Goal: Task Accomplishment & Management: Manage account settings

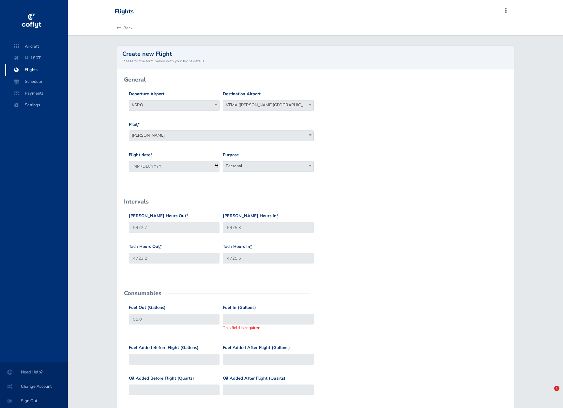
select select "KTMA"
select select "Personal"
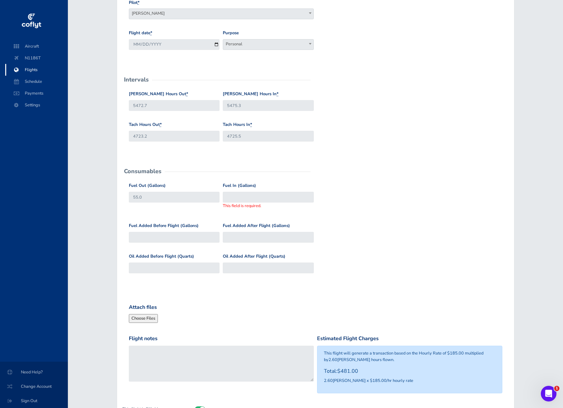
scroll to position [130, 0]
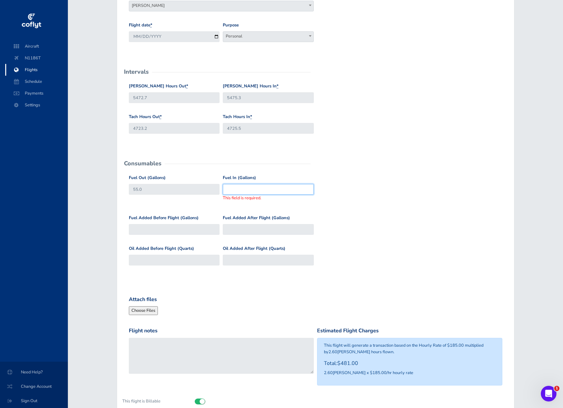
click at [236, 187] on input "Fuel In (Gallons)" at bounding box center [268, 189] width 91 height 11
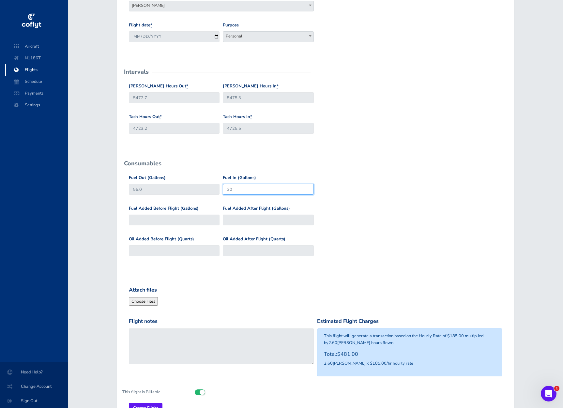
type input "30"
click at [355, 188] on div "Fuel Out (Gallons) 55.0 Fuel In (Gallons) 30" at bounding box center [315, 190] width 377 height 31
click at [243, 190] on input "30" at bounding box center [268, 189] width 91 height 11
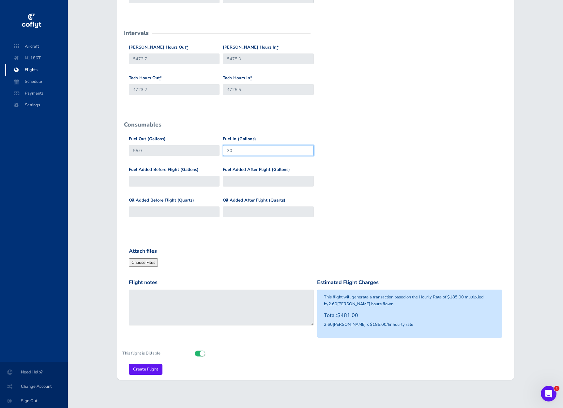
scroll to position [170, 0]
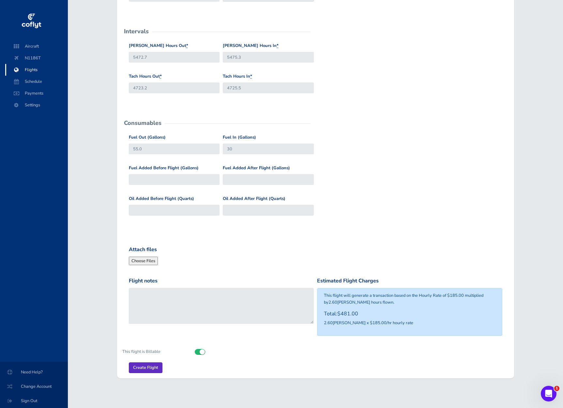
click at [149, 366] on input "Create Flight" at bounding box center [146, 368] width 34 height 11
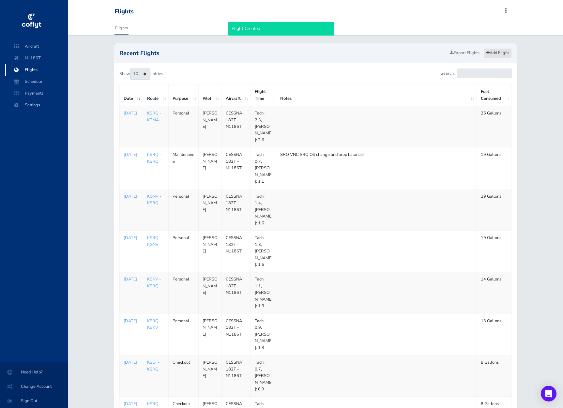
click at [505, 54] on link "Add Flight" at bounding box center [498, 52] width 28 height 9
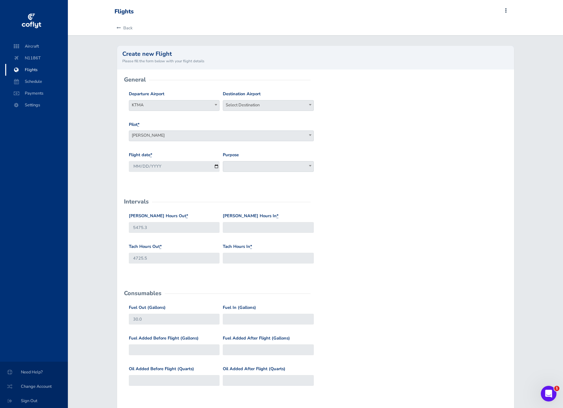
click at [259, 104] on span "Select Destination" at bounding box center [268, 105] width 90 height 9
type input "ksrq"
select select "KSRQ"
click at [257, 166] on span at bounding box center [268, 166] width 91 height 11
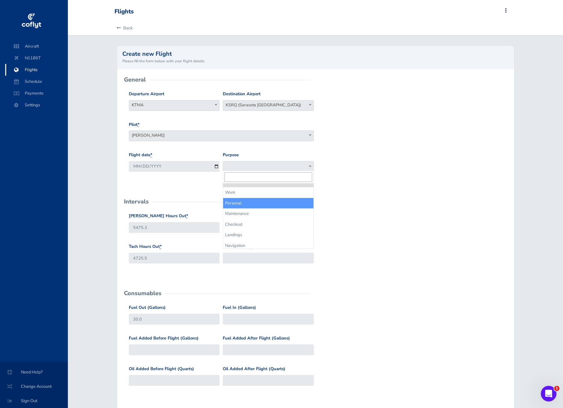
select select "Personal"
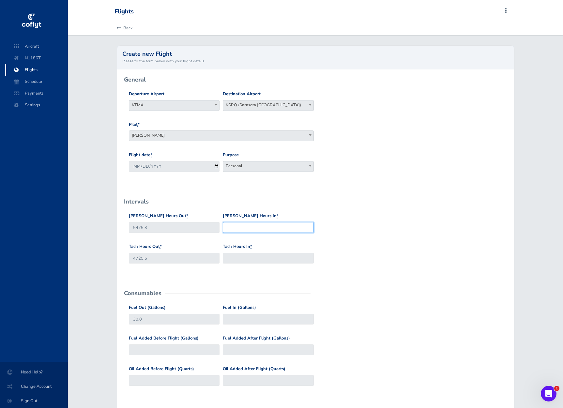
click at [257, 228] on input "Hobbs Hours In *" at bounding box center [268, 227] width 91 height 11
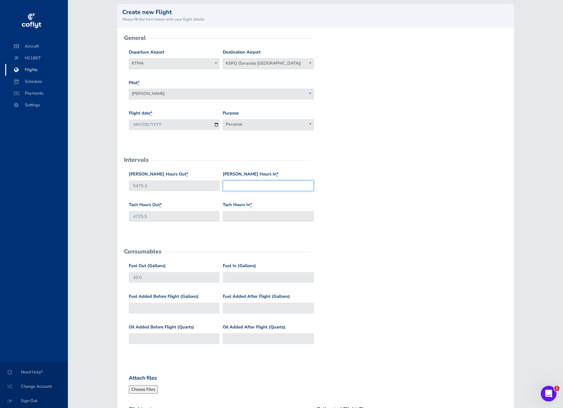
scroll to position [99, 0]
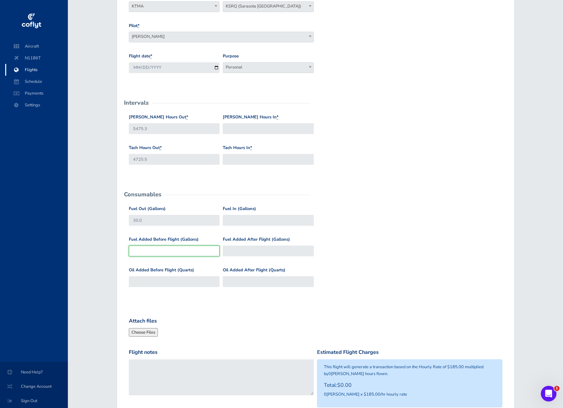
click at [184, 249] on input "Fuel Added Before Flight (Gallons)" at bounding box center [174, 251] width 91 height 11
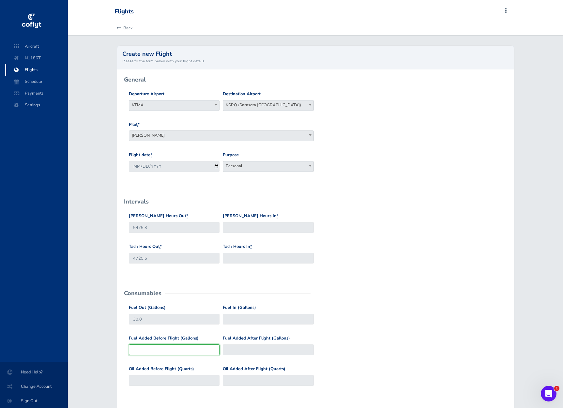
scroll to position [0, 0]
click at [127, 27] on link "Back" at bounding box center [124, 28] width 18 height 14
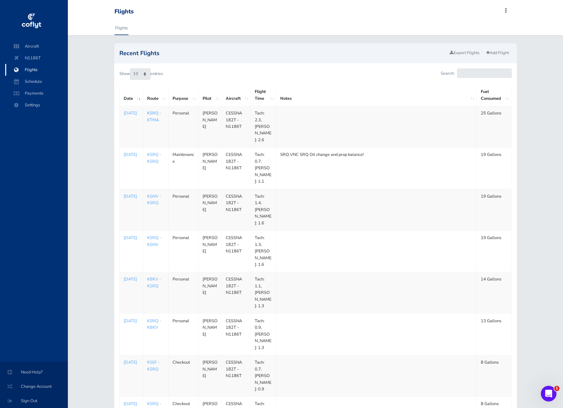
click at [153, 118] on link "KSRQ - KTMA" at bounding box center [154, 116] width 14 height 12
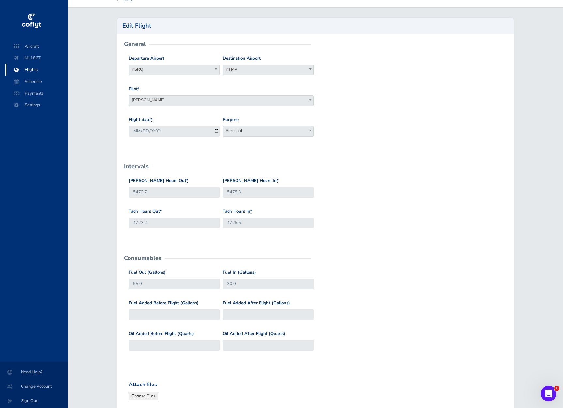
scroll to position [68, 0]
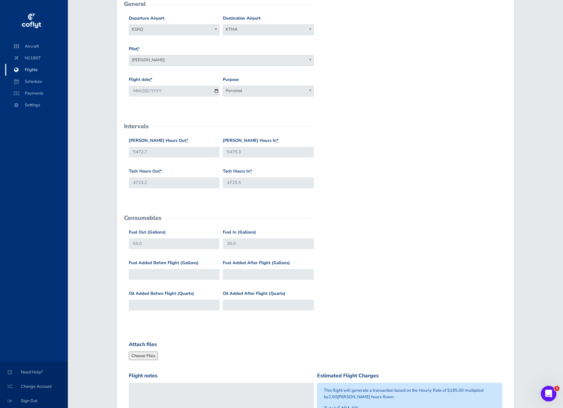
click at [171, 279] on div "Fuel Added Before Flight (Gallons)" at bounding box center [174, 272] width 94 height 25
click at [168, 275] on input "Fuel Added Before Flight (Gallons)" at bounding box center [174, 274] width 91 height 11
type input "5"
type input "60"
type input "57"
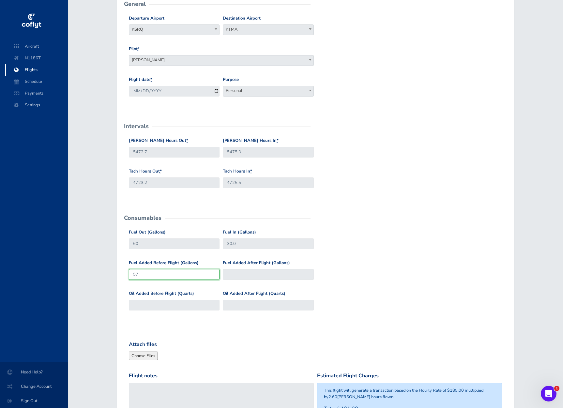
type input "112"
type input "57"
click at [378, 292] on div "Oil Added Before Flight (Quarts) Oil Added After Flight (Quarts)" at bounding box center [315, 305] width 377 height 31
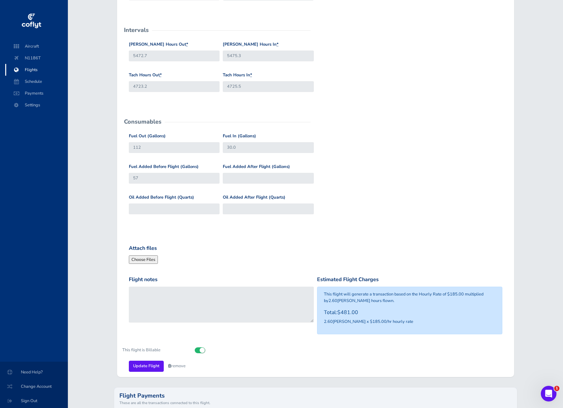
scroll to position [168, 0]
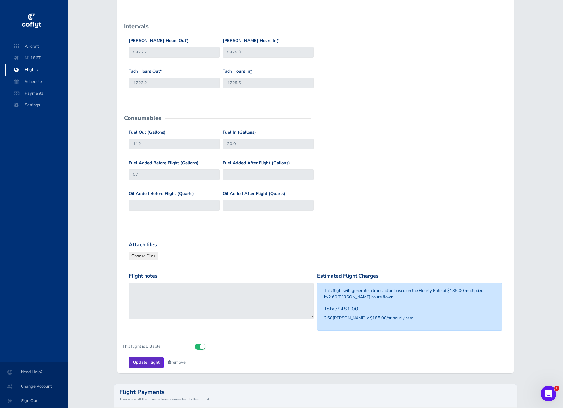
click at [147, 361] on input "Update Flight" at bounding box center [146, 362] width 35 height 11
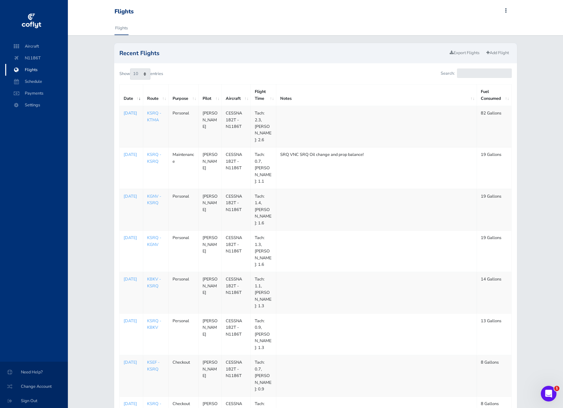
click at [129, 116] on p "Sep 02, 2025" at bounding box center [131, 113] width 15 height 7
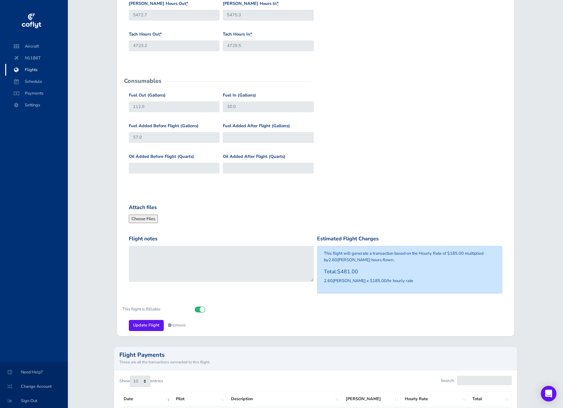
scroll to position [204, 0]
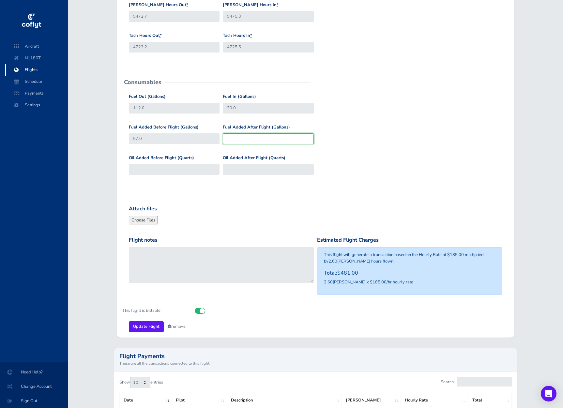
click at [248, 133] on input "Fuel Added After Flight (Gallons)" at bounding box center [268, 138] width 91 height 11
type input "57"
drag, startPoint x: 167, startPoint y: 139, endPoint x: 77, endPoint y: 137, distance: 90.4
click at [78, 137] on div "Back Edit Flight General Departure Airport KSRQ KSRQ Destination Airport KTMA K…" at bounding box center [315, 175] width 495 height 717
type input "0"
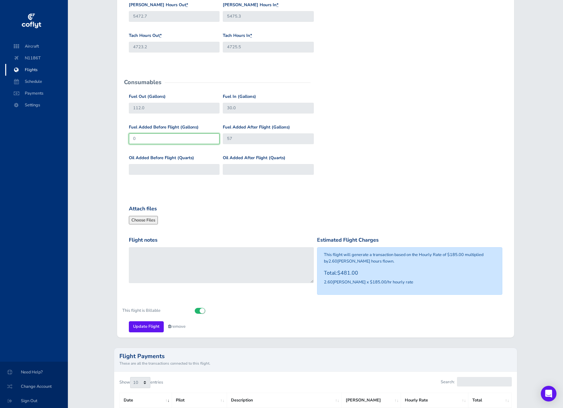
type input "55"
type input "0"
click at [163, 294] on div "Flight notes" at bounding box center [221, 268] width 189 height 64
click at [146, 324] on input "Update Flight" at bounding box center [146, 326] width 35 height 11
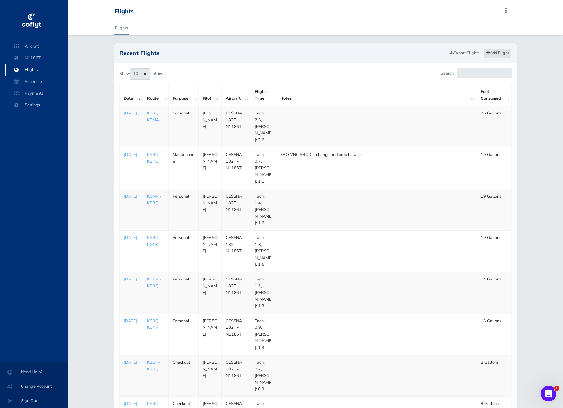
click at [500, 53] on link "Add Flight" at bounding box center [498, 52] width 28 height 9
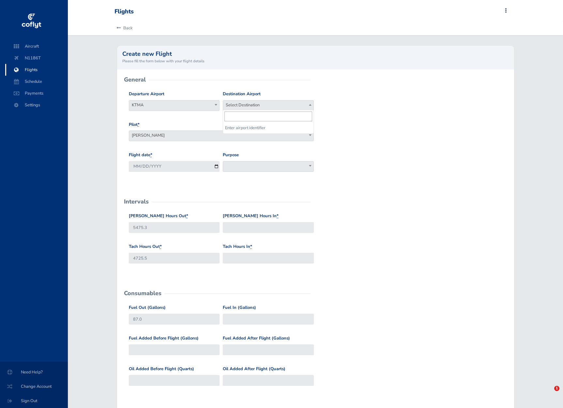
click at [239, 105] on span "Select Destination" at bounding box center [268, 105] width 90 height 9
type input "srq"
select select "KSRQ"
click at [240, 163] on span at bounding box center [268, 166] width 91 height 11
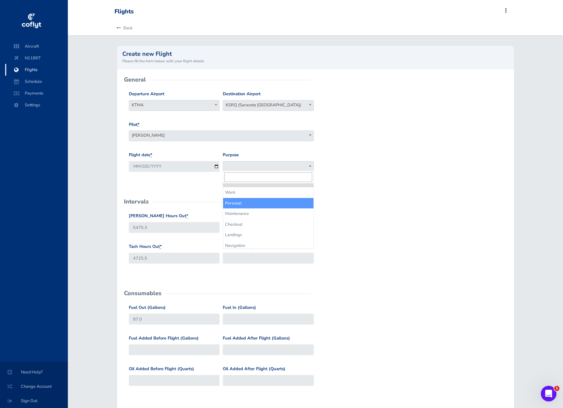
select select "Personal"
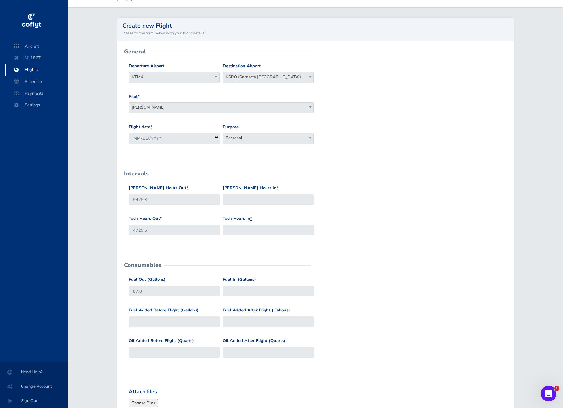
scroll to position [31, 0]
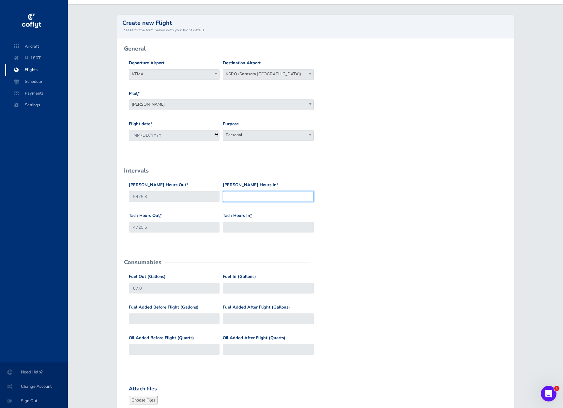
click at [255, 193] on input "Hobbs Hours In *" at bounding box center [268, 196] width 91 height 11
click at [272, 197] on input "Hobbs Hours In *" at bounding box center [268, 196] width 91 height 11
click at [265, 224] on input "Tach Hours In *" at bounding box center [268, 227] width 91 height 11
type input "4727.5"
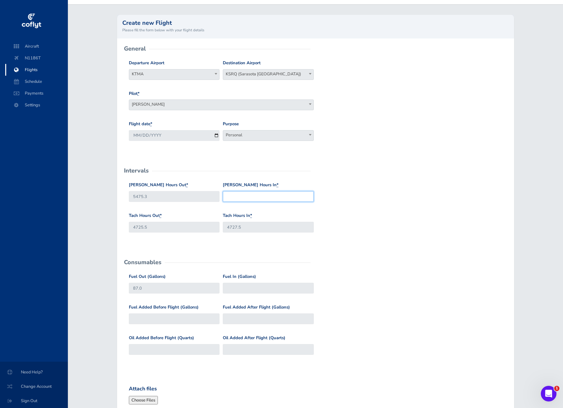
click at [255, 193] on input "Hobbs Hours In *" at bounding box center [268, 196] width 91 height 11
type input "5477.5"
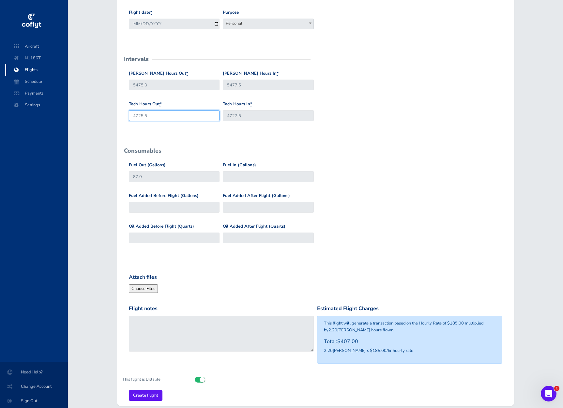
scroll to position [138, 0]
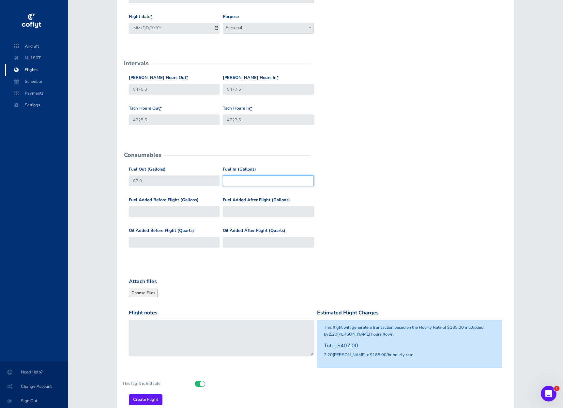
click at [233, 180] on input "Fuel In (Gallons)" at bounding box center [268, 181] width 91 height 11
type input "4"
type input "57"
type input "87"
click at [208, 285] on div "Attach files" at bounding box center [221, 288] width 189 height 20
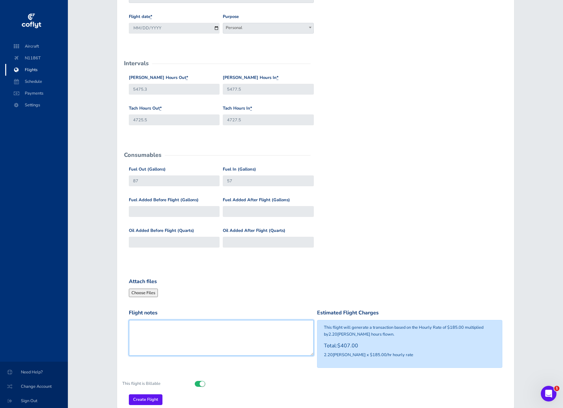
click at [202, 339] on textarea "Flight notes" at bounding box center [221, 338] width 185 height 36
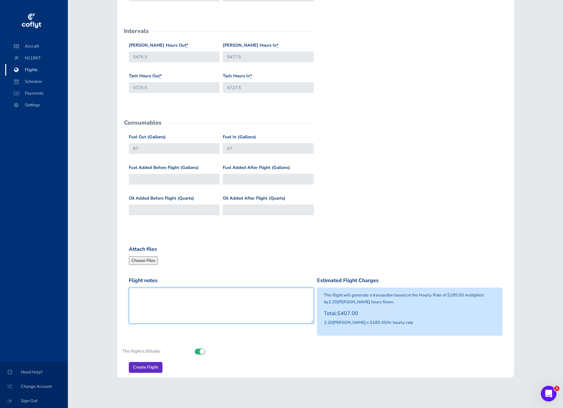
scroll to position [170, 0]
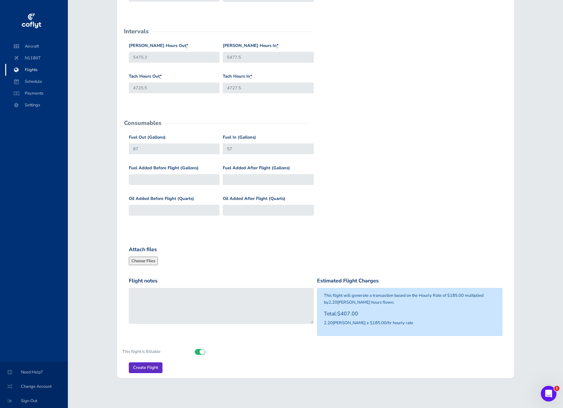
click at [144, 364] on input "Create Flight" at bounding box center [146, 368] width 34 height 11
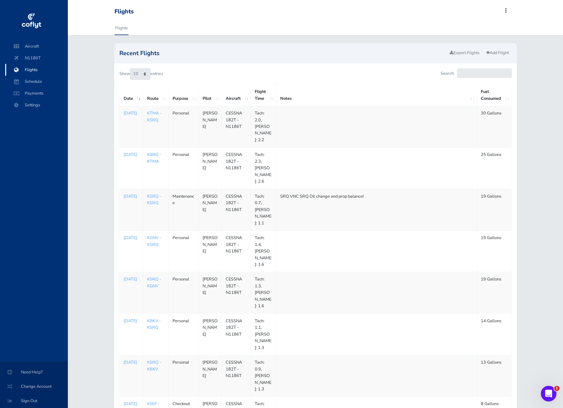
click at [151, 153] on link "KSRQ - KTMA" at bounding box center [154, 158] width 14 height 12
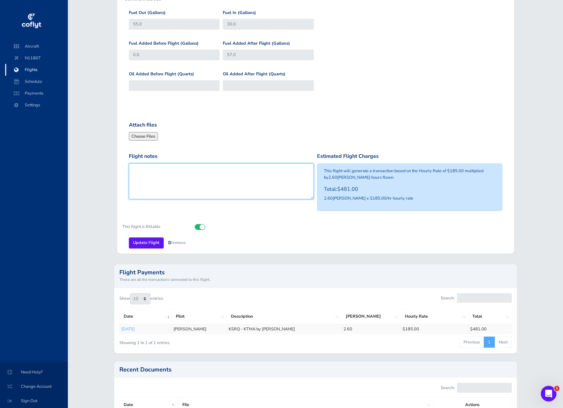
click at [198, 180] on textarea "Flight notes" at bounding box center [221, 181] width 185 height 36
type textarea "Topped off Tanks at KTMA at $5.89/g"
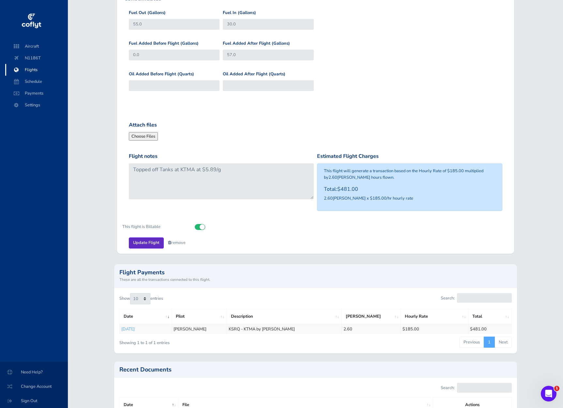
click at [144, 240] on input "Update Flight" at bounding box center [146, 243] width 35 height 11
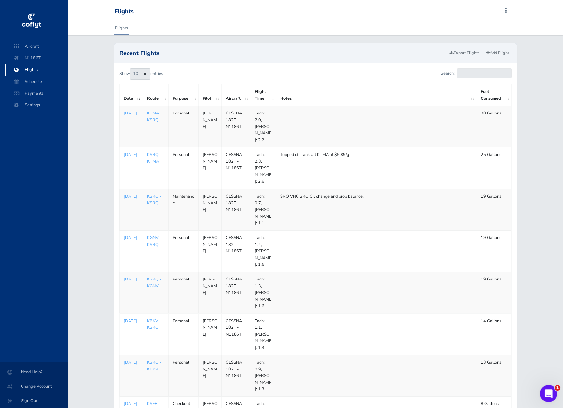
click at [549, 401] on html at bounding box center [548, 393] width 16 height 16
click at [551, 395] on icon "Open Intercom Messenger" at bounding box center [548, 393] width 11 height 11
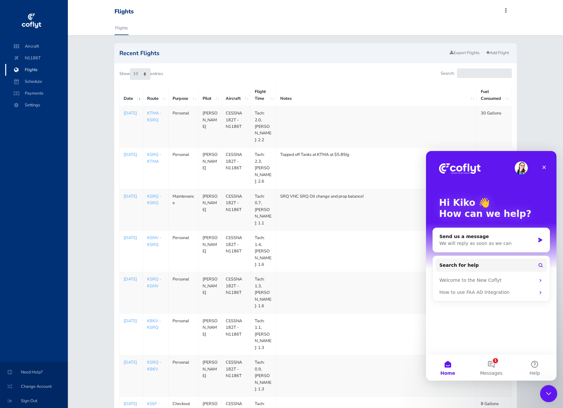
click at [551, 395] on icon "Close Intercom Messenger" at bounding box center [548, 393] width 8 height 8
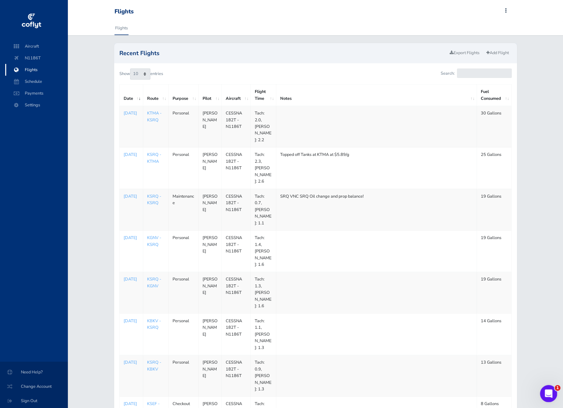
click at [551, 395] on icon "Open Intercom Messenger" at bounding box center [548, 393] width 11 height 11
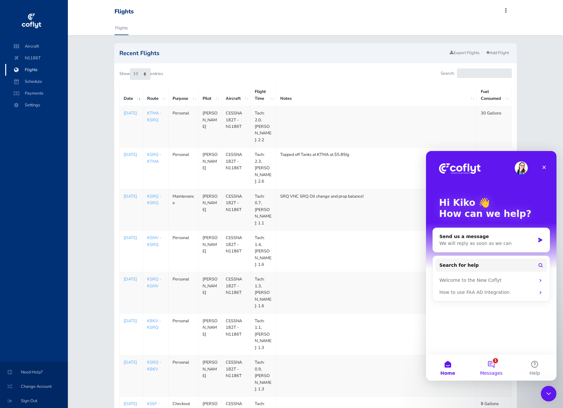
click at [490, 363] on button "1 Messages" at bounding box center [491, 368] width 43 height 26
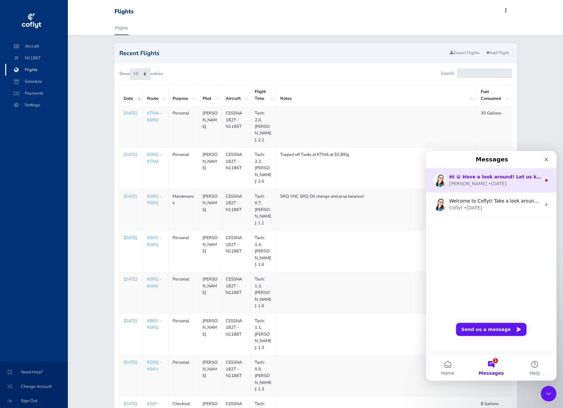
click at [518, 180] on div "Hi 😀­­­­ Have a look around! Let us know if you have any questions." at bounding box center [495, 177] width 92 height 7
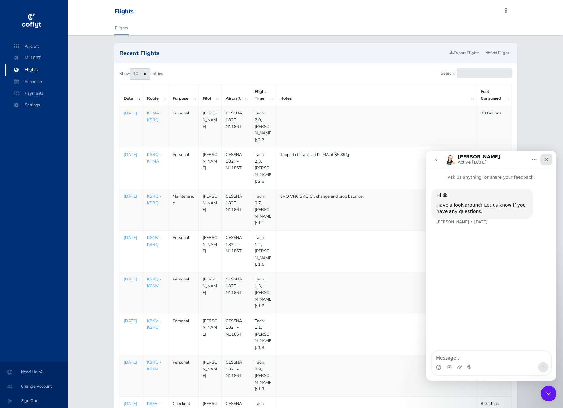
click at [547, 161] on icon "Close" at bounding box center [546, 159] width 5 height 5
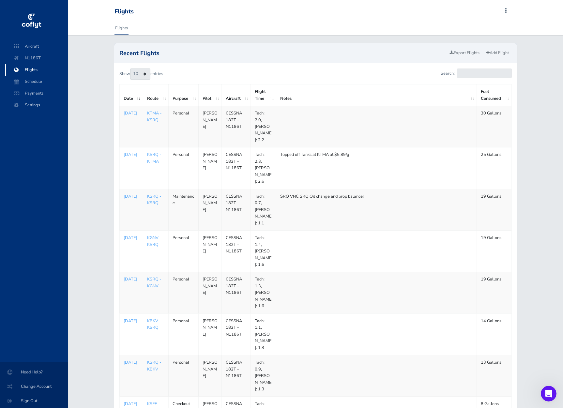
click at [36, 21] on img at bounding box center [32, 21] width 22 height 20
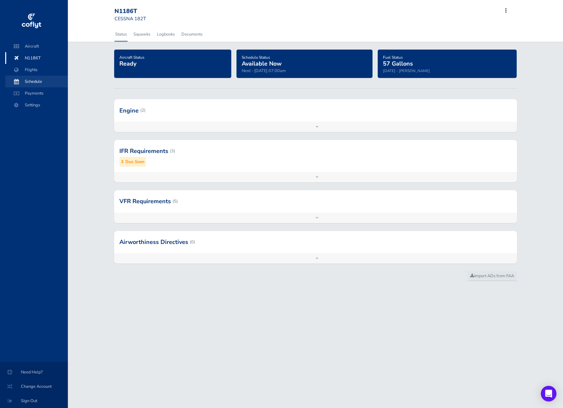
click at [32, 85] on span "Schedule" at bounding box center [37, 82] width 50 height 12
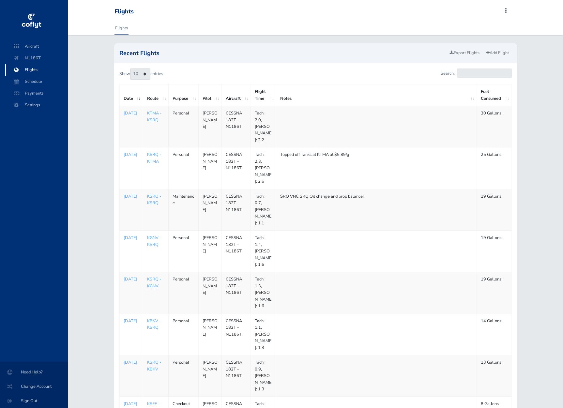
click at [155, 152] on link "KSRQ - KTMA" at bounding box center [154, 158] width 14 height 12
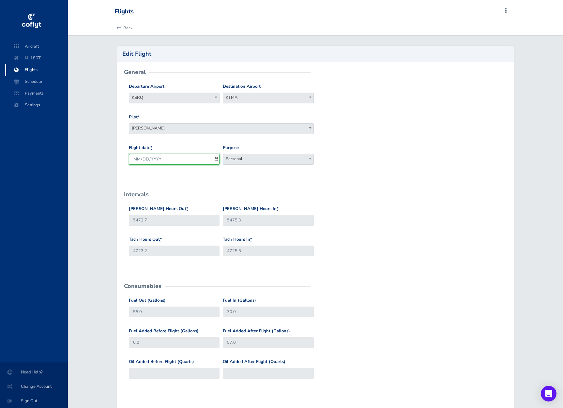
click at [177, 158] on input "[DATE]" at bounding box center [174, 159] width 91 height 11
type input "[DATE]"
click at [409, 229] on div "[PERSON_NAME] Hours Out * 5472.7 [PERSON_NAME] Hours In * 5475.3" at bounding box center [315, 221] width 377 height 31
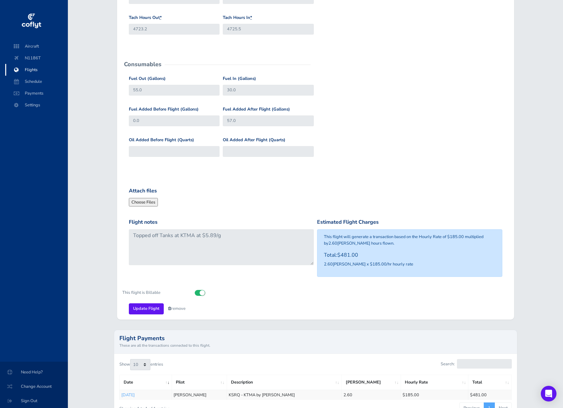
scroll to position [260, 0]
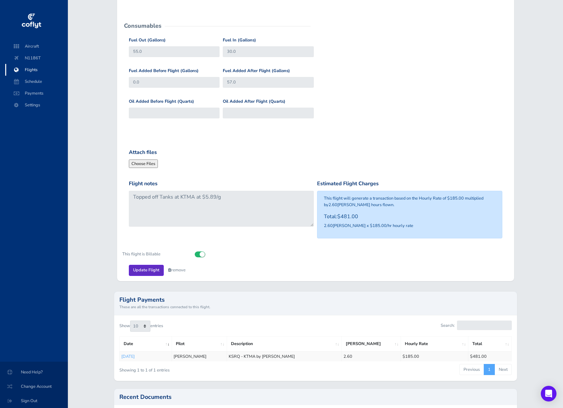
click at [156, 267] on input "Update Flight" at bounding box center [146, 270] width 35 height 11
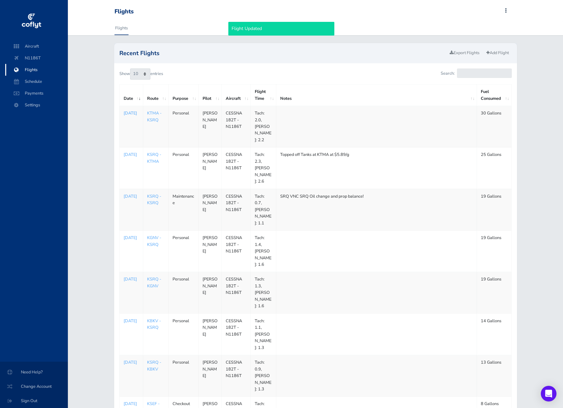
click at [129, 116] on p "Sep 02, 2025" at bounding box center [131, 113] width 15 height 7
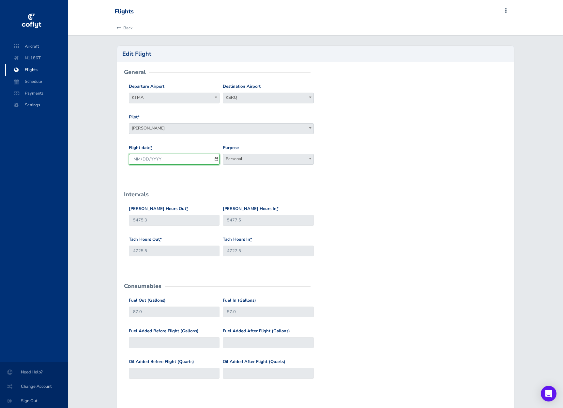
click at [154, 159] on input "2025-09-02" at bounding box center [174, 159] width 91 height 11
type input "2025-09-01"
click at [403, 193] on form "General Departure Airport KTMA KTMA Destination Airport KSRQ KSRQ Pilot * Brend…" at bounding box center [315, 304] width 387 height 464
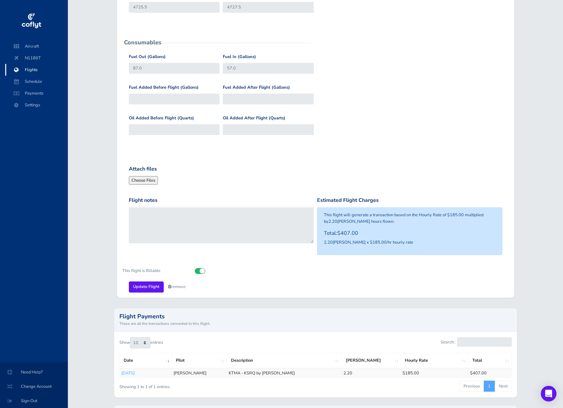
scroll to position [255, 0]
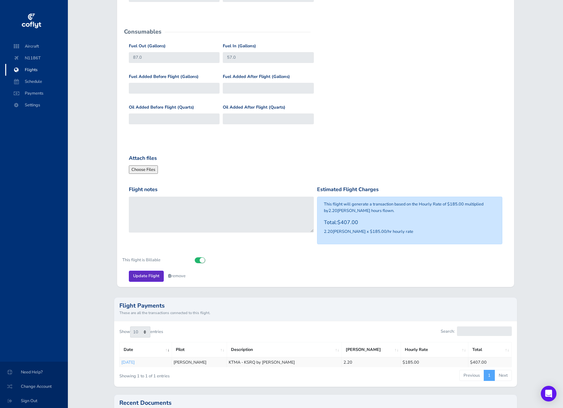
click at [152, 272] on input "Update Flight" at bounding box center [146, 276] width 35 height 11
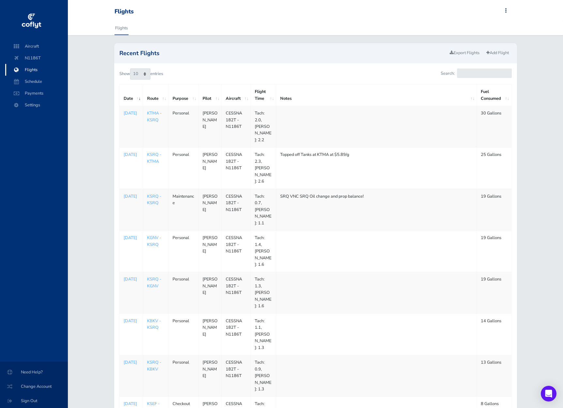
click at [35, 24] on img at bounding box center [32, 21] width 22 height 20
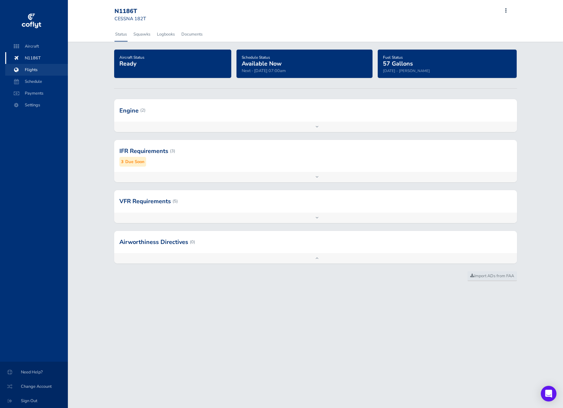
click at [36, 71] on span "Flights" at bounding box center [37, 70] width 50 height 12
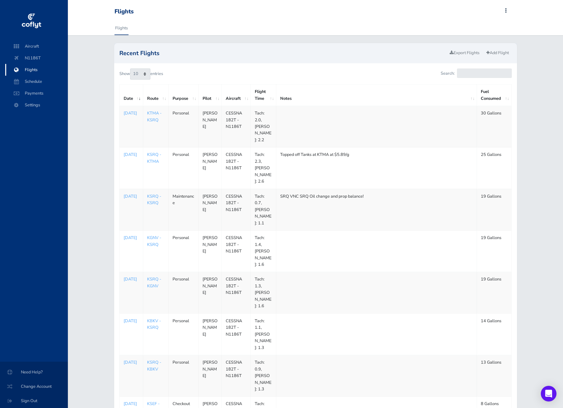
click at [33, 22] on img at bounding box center [32, 21] width 22 height 20
